Goal: Transaction & Acquisition: Purchase product/service

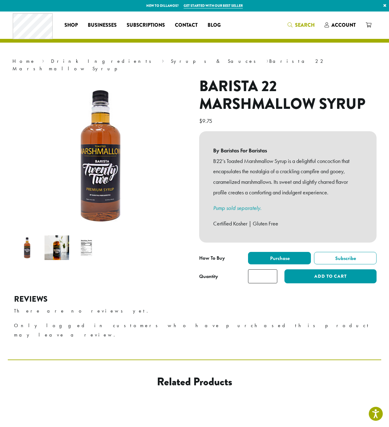
click at [290, 25] on icon "Search" at bounding box center [289, 24] width 5 height 5
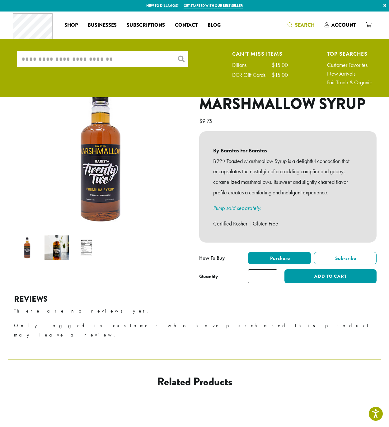
click at [81, 59] on input "What are you searching for?" at bounding box center [102, 59] width 171 height 16
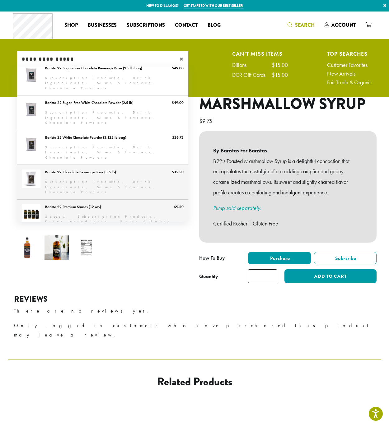
scroll to position [186, 0]
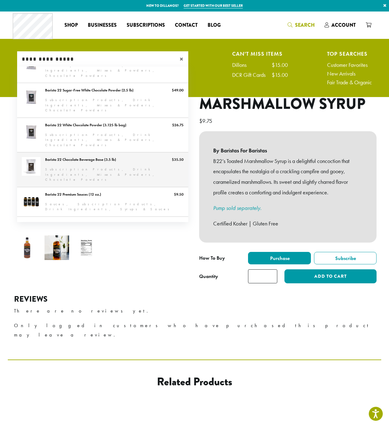
type input "**********"
click at [84, 152] on link "Barista 22 Chocolate Beverage Base (3.5 lb)" at bounding box center [102, 169] width 171 height 35
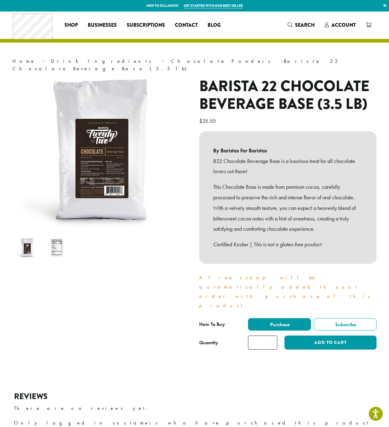
click at [88, 162] on img at bounding box center [101, 152] width 187 height 187
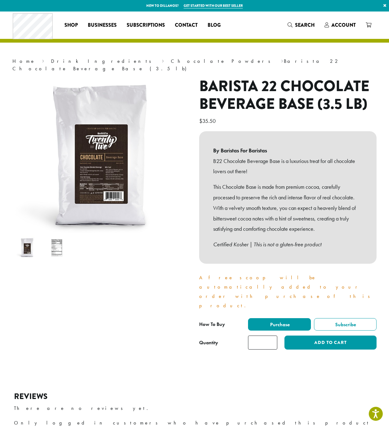
click at [99, 134] on img at bounding box center [101, 157] width 187 height 187
